Goal: Obtain resource: Obtain resource

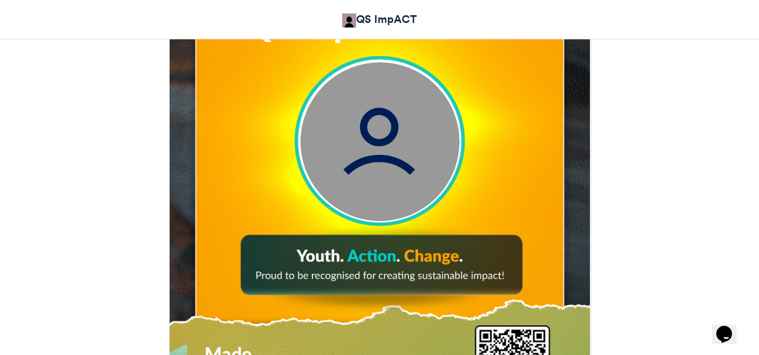
scroll to position [473, 0]
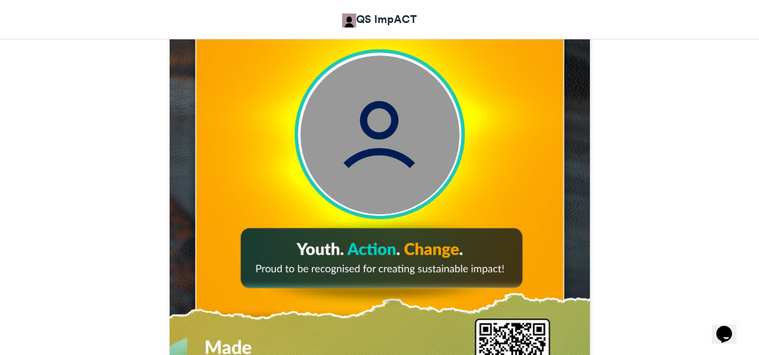
click at [395, 121] on img at bounding box center [379, 135] width 159 height 159
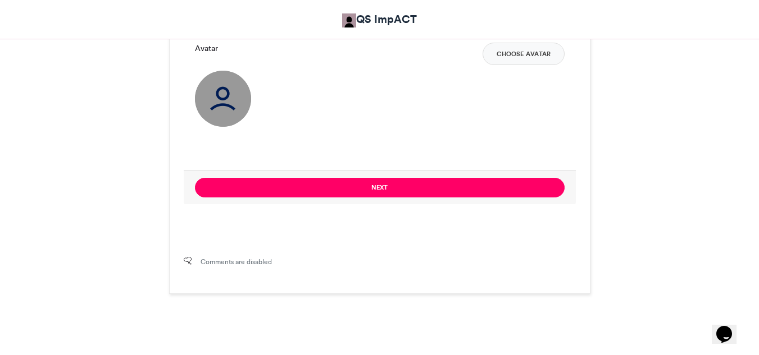
scroll to position [764, 0]
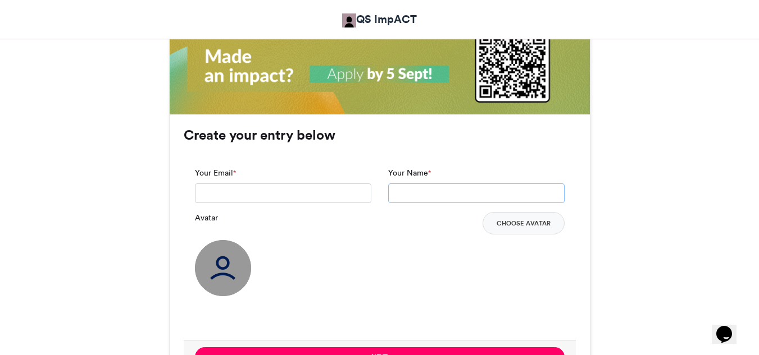
click at [402, 193] on input "Your Name *" at bounding box center [476, 194] width 176 height 20
type input "**********"
click at [280, 185] on input "Your Email *" at bounding box center [283, 194] width 176 height 20
type input "**********"
click at [506, 228] on button "Choose Avatar" at bounding box center [523, 223] width 82 height 22
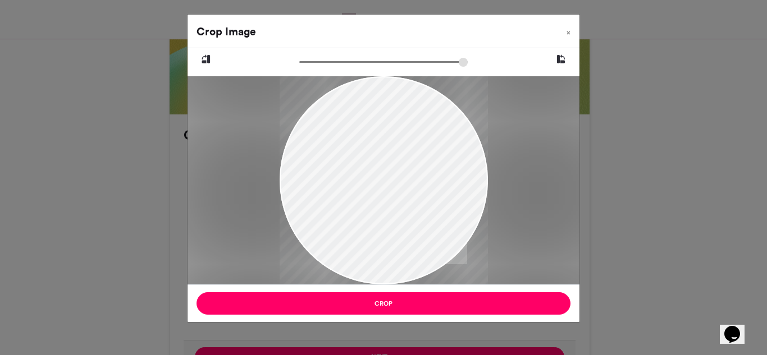
drag, startPoint x: 343, startPoint y: 175, endPoint x: 371, endPoint y: 151, distance: 37.0
click at [371, 151] on div at bounding box center [384, 178] width 208 height 214
drag, startPoint x: 304, startPoint y: 63, endPoint x: 352, endPoint y: 64, distance: 47.7
type input "******"
click at [352, 64] on input "zoom" at bounding box center [383, 62] width 168 height 11
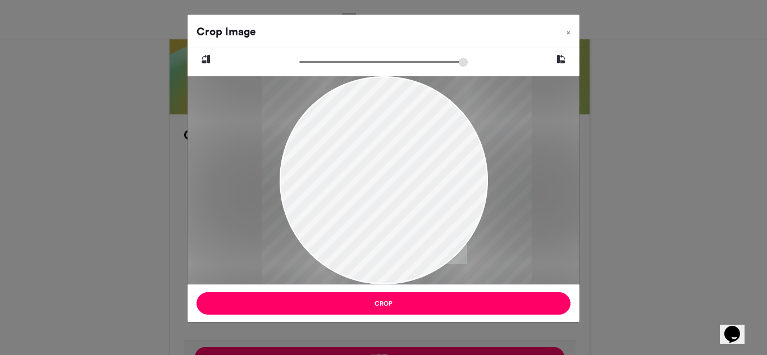
drag, startPoint x: 374, startPoint y: 165, endPoint x: 395, endPoint y: 225, distance: 63.8
click at [395, 225] on div at bounding box center [396, 199] width 270 height 277
click at [563, 56] on icon at bounding box center [561, 59] width 10 height 15
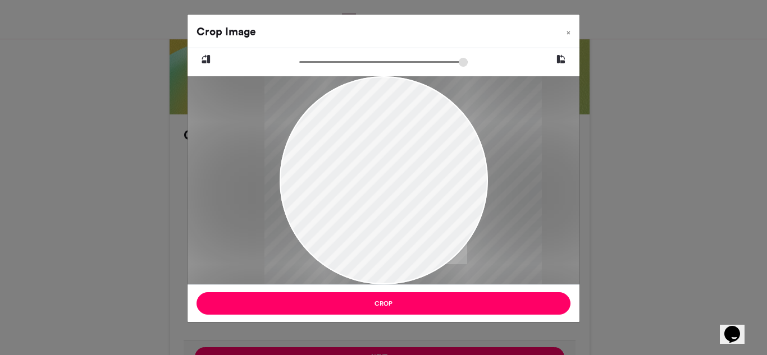
click at [563, 56] on icon at bounding box center [561, 59] width 10 height 15
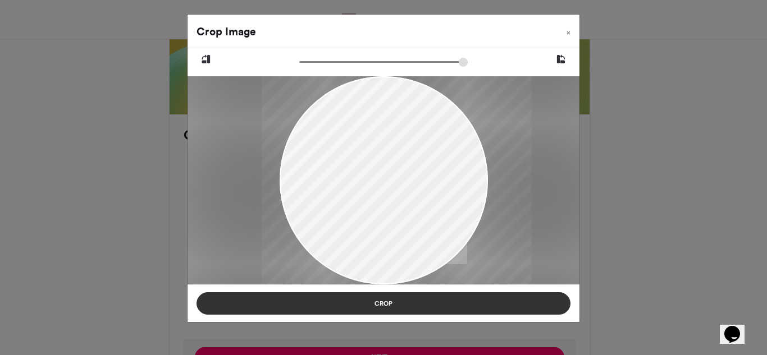
click at [395, 302] on button "Crop" at bounding box center [384, 304] width 374 height 22
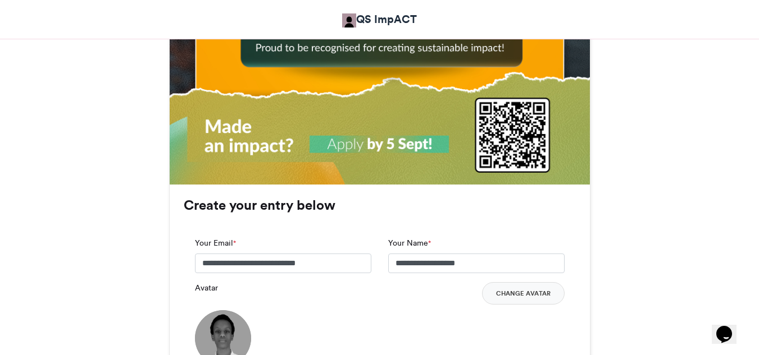
scroll to position [929, 0]
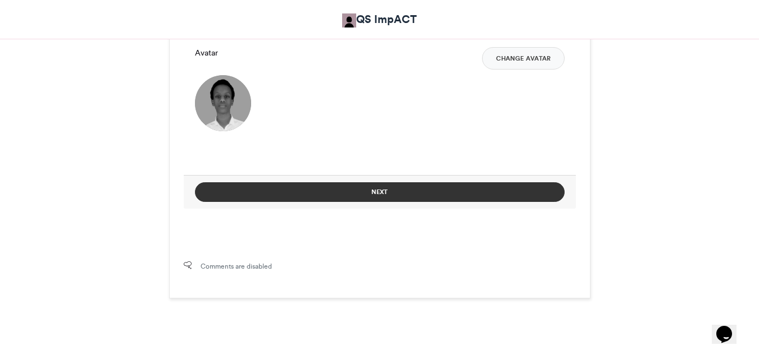
click at [414, 194] on button "Next" at bounding box center [380, 193] width 370 height 20
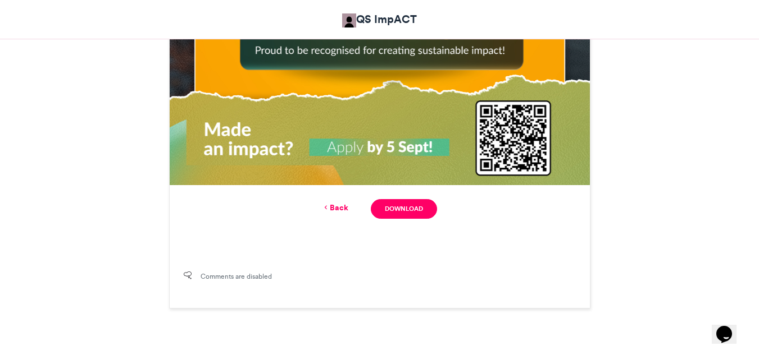
scroll to position [695, 0]
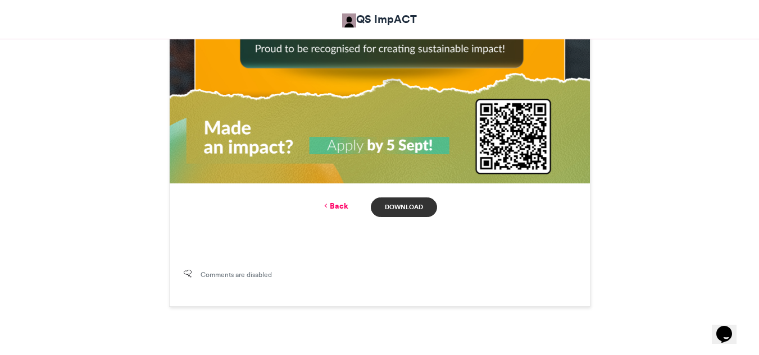
click at [412, 211] on link "Download" at bounding box center [404, 208] width 66 height 20
click at [335, 211] on link "Back" at bounding box center [335, 206] width 26 height 12
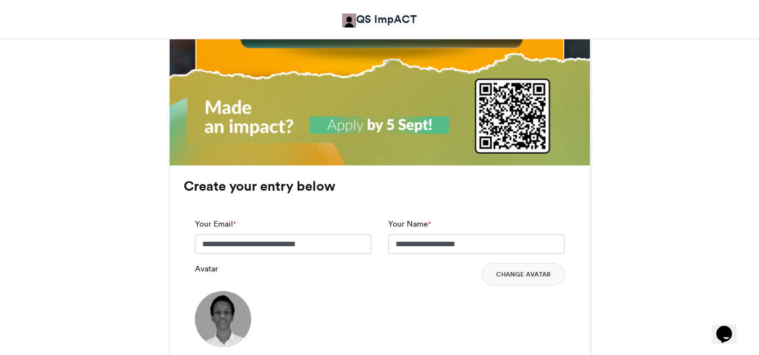
scroll to position [715, 0]
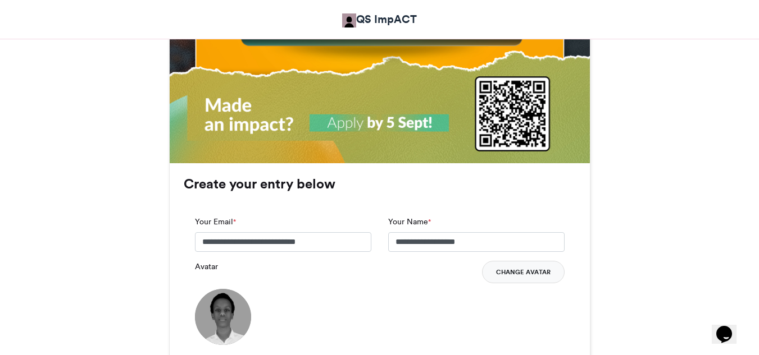
click at [514, 269] on button "Change Avatar" at bounding box center [523, 272] width 83 height 22
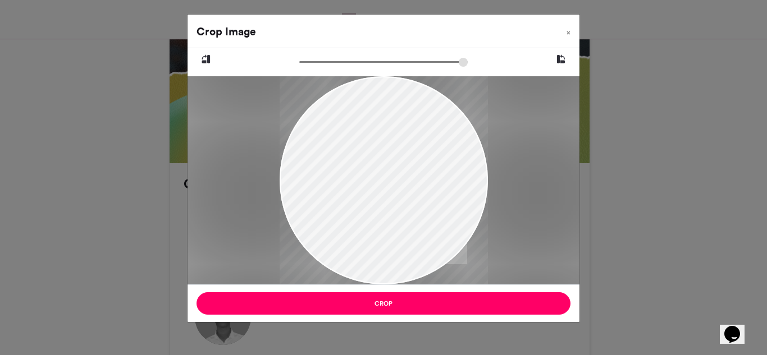
drag, startPoint x: 408, startPoint y: 158, endPoint x: 434, endPoint y: 193, distance: 43.4
click at [434, 193] on div at bounding box center [384, 183] width 208 height 214
drag, startPoint x: 382, startPoint y: 143, endPoint x: 387, endPoint y: 181, distance: 39.1
click at [387, 181] on div at bounding box center [384, 183] width 208 height 214
drag, startPoint x: 305, startPoint y: 62, endPoint x: 360, endPoint y: 63, distance: 55.1
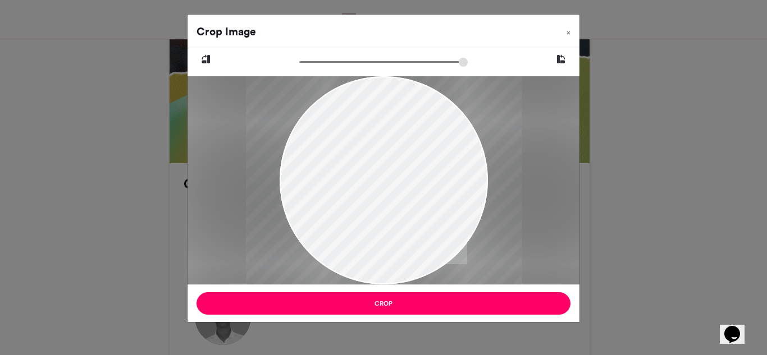
click at [360, 63] on input "zoom" at bounding box center [383, 62] width 168 height 11
drag, startPoint x: 357, startPoint y: 133, endPoint x: 371, endPoint y: 199, distance: 67.7
click at [371, 199] on div at bounding box center [397, 219] width 281 height 289
drag, startPoint x: 361, startPoint y: 63, endPoint x: 367, endPoint y: 63, distance: 6.7
click at [367, 63] on input "zoom" at bounding box center [383, 62] width 168 height 11
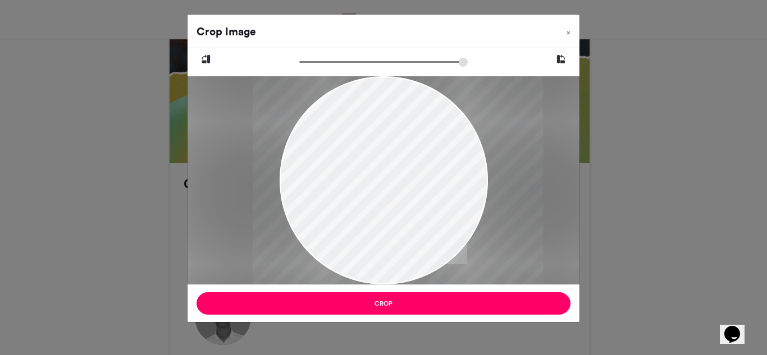
drag, startPoint x: 386, startPoint y: 132, endPoint x: 385, endPoint y: 172, distance: 39.9
click at [385, 172] on div at bounding box center [397, 225] width 291 height 298
drag, startPoint x: 368, startPoint y: 60, endPoint x: 380, endPoint y: 76, distance: 20.4
type input "******"
click at [380, 67] on input "zoom" at bounding box center [383, 62] width 168 height 11
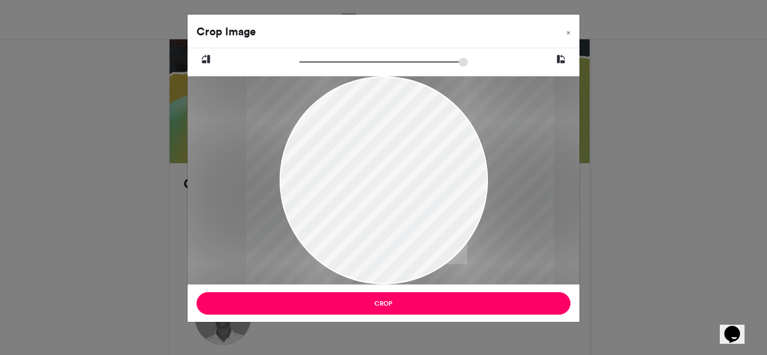
drag, startPoint x: 386, startPoint y: 100, endPoint x: 387, endPoint y: 113, distance: 13.6
click at [387, 113] on div at bounding box center [400, 217] width 307 height 316
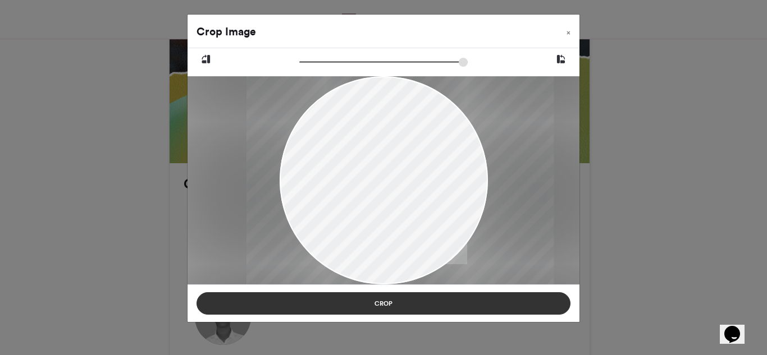
click at [385, 299] on button "Crop" at bounding box center [384, 304] width 374 height 22
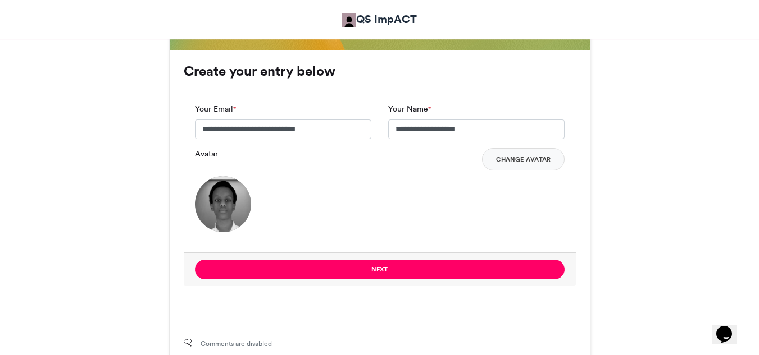
scroll to position [918, 0]
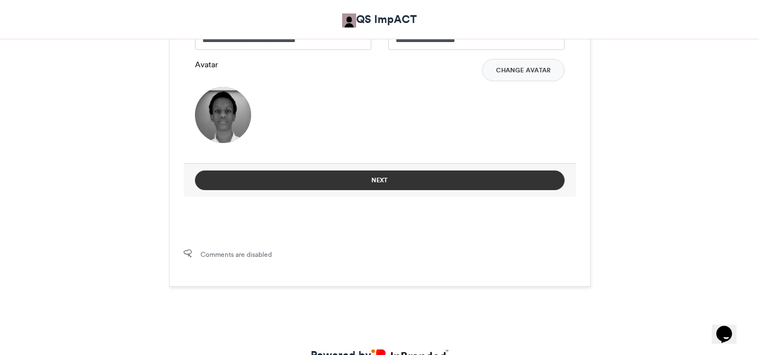
click at [480, 180] on button "Next" at bounding box center [380, 181] width 370 height 20
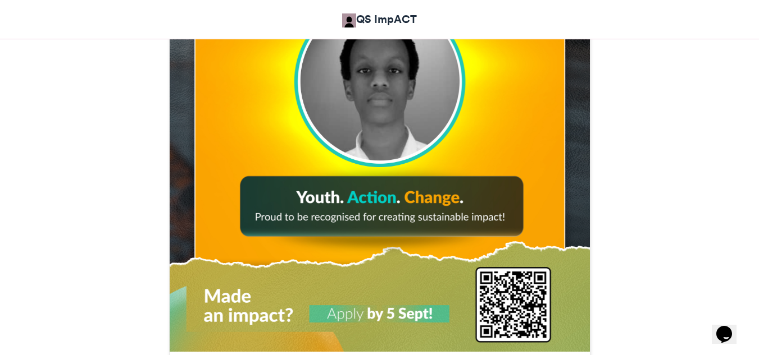
scroll to position [674, 0]
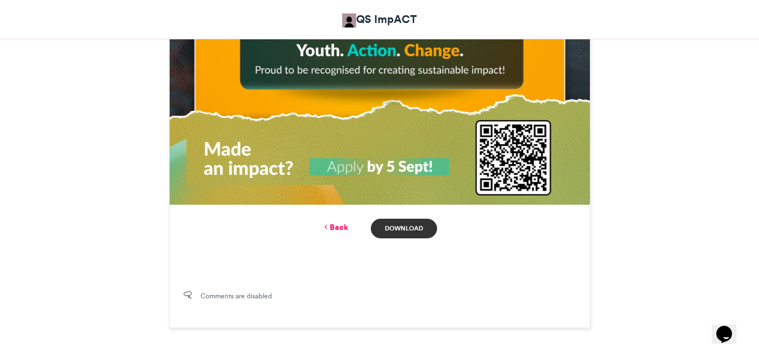
click at [419, 224] on link "Download" at bounding box center [404, 229] width 66 height 20
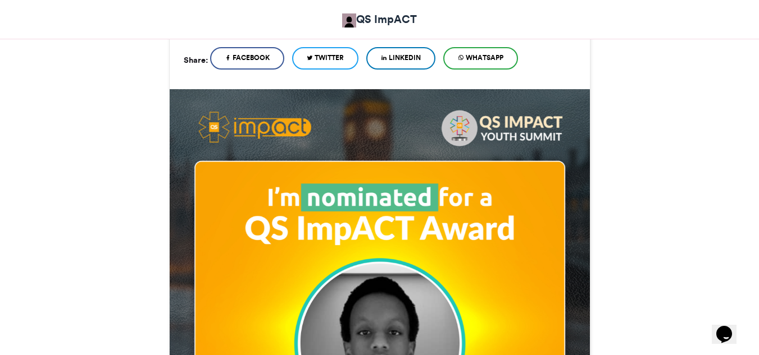
scroll to position [243, 0]
